Goal: Navigation & Orientation: Understand site structure

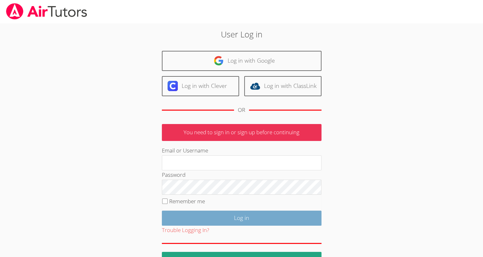
type input "[EMAIL_ADDRESS][DOMAIN_NAME]"
click at [218, 213] on input "Log in" at bounding box center [242, 217] width 160 height 15
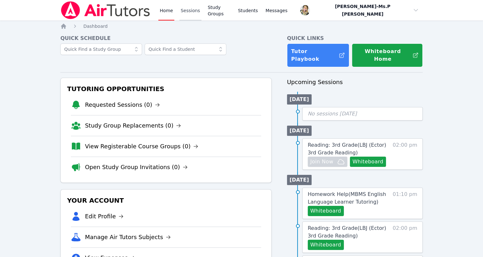
click at [185, 11] on link "Sessions" at bounding box center [190, 10] width 22 height 20
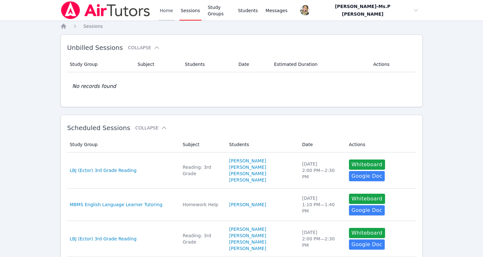
click at [168, 12] on link "Home" at bounding box center [166, 10] width 16 height 20
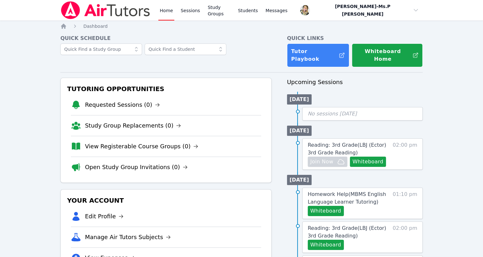
scroll to position [224, 0]
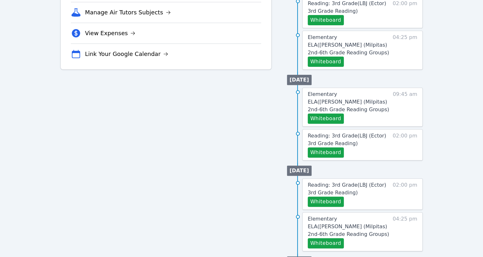
click at [343, 113] on div "Whiteboard" at bounding box center [349, 118] width 82 height 10
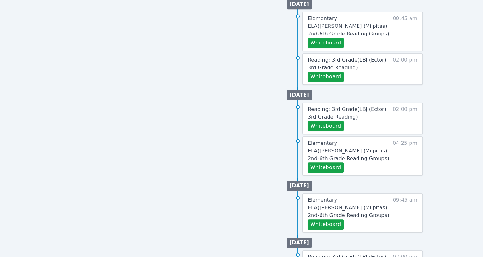
scroll to position [0, 0]
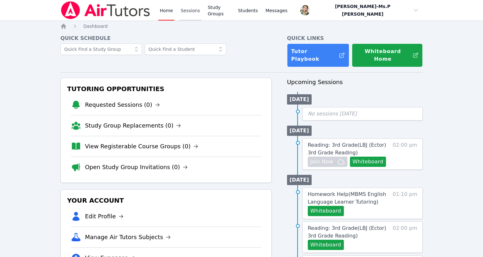
click at [190, 12] on link "Sessions" at bounding box center [190, 10] width 22 height 20
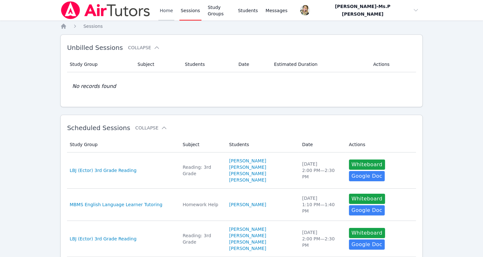
click at [165, 12] on link "Home" at bounding box center [166, 10] width 16 height 20
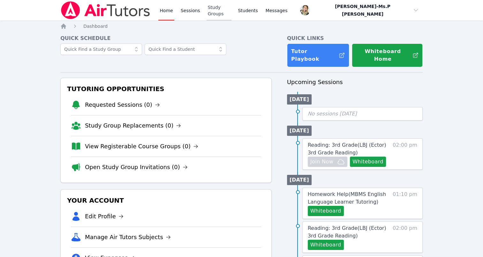
click at [229, 10] on link "Study Groups" at bounding box center [218, 10] width 25 height 20
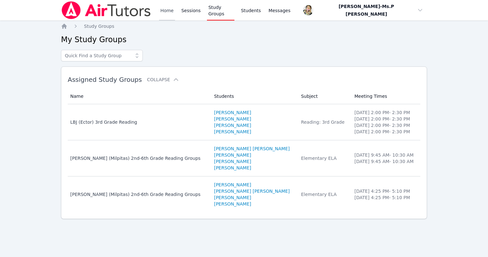
click at [166, 11] on link "Home" at bounding box center [167, 10] width 16 height 20
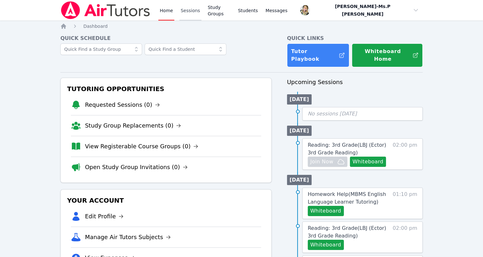
click at [191, 11] on link "Sessions" at bounding box center [190, 10] width 22 height 20
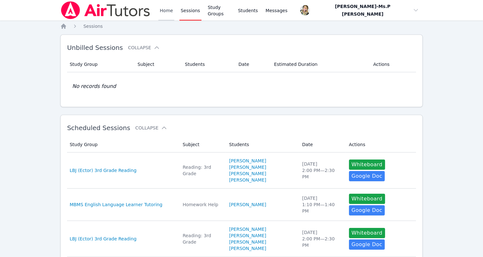
click at [165, 14] on link "Home" at bounding box center [166, 10] width 16 height 20
